Goal: Information Seeking & Learning: Learn about a topic

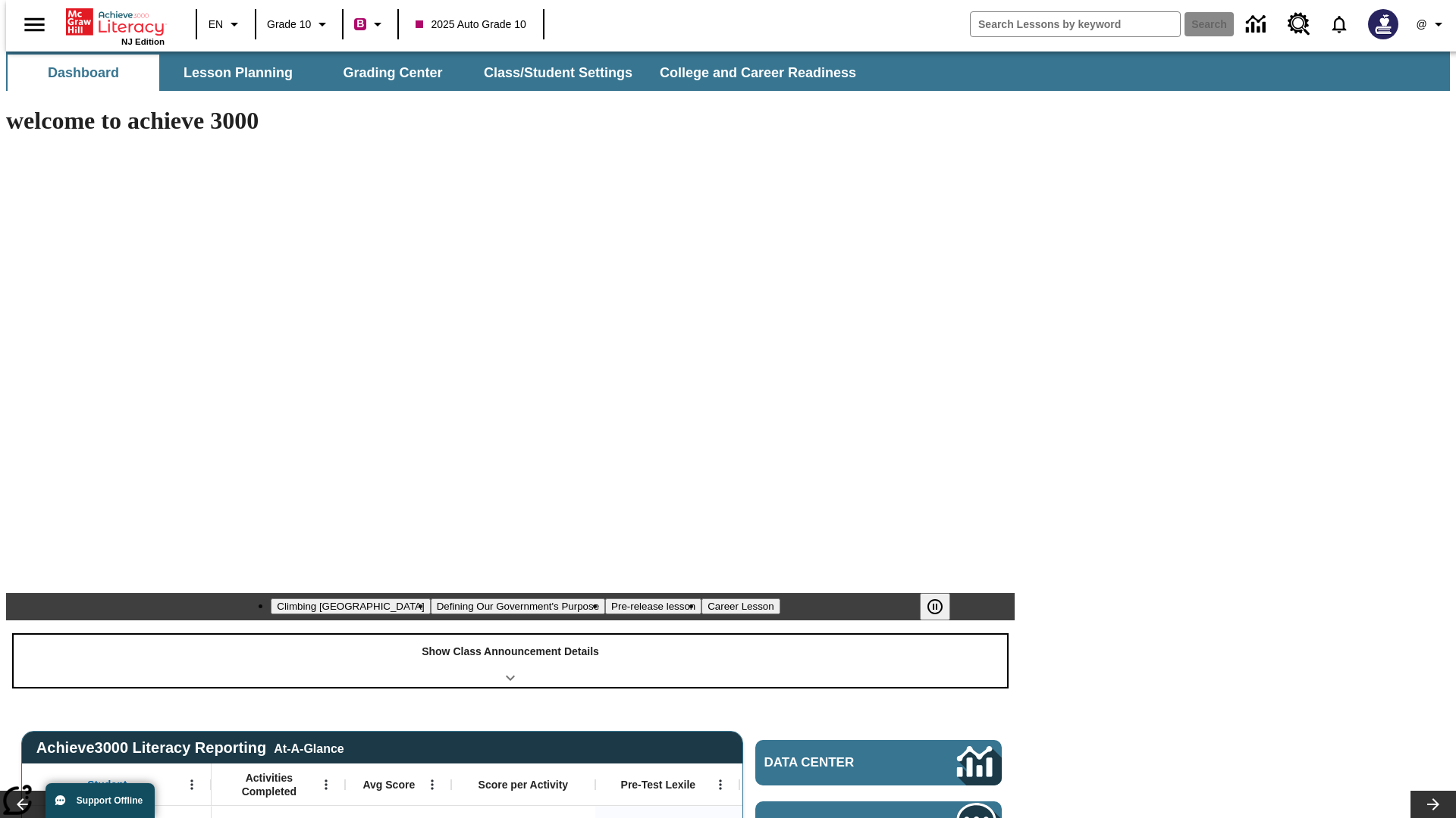
click at [511, 635] on div "Show Class Announcement Details" at bounding box center [510, 660] width 994 height 52
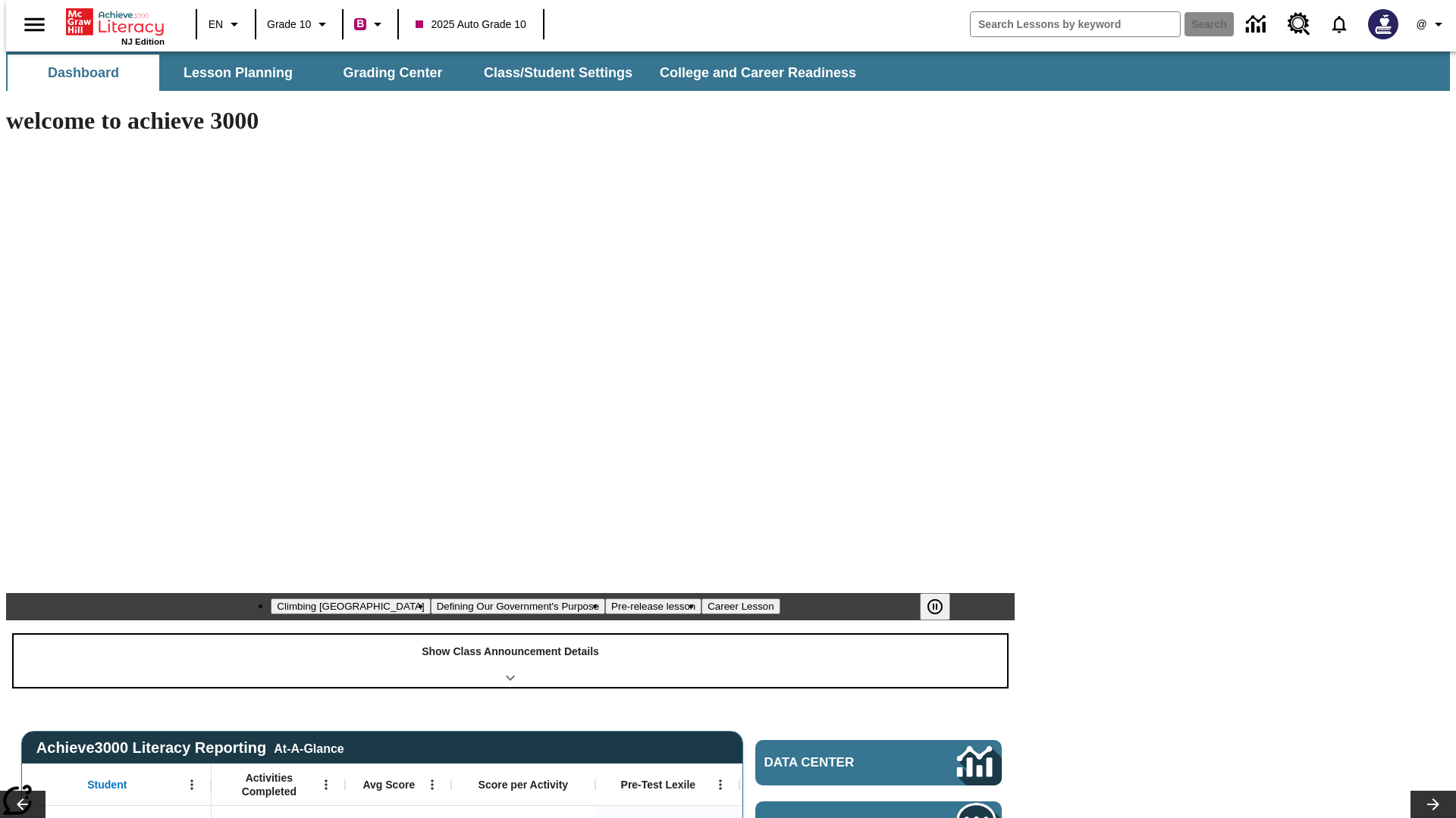
click at [511, 635] on div "Show Class Announcement Details" at bounding box center [510, 660] width 994 height 52
